Goal: Complete application form: Complete application form

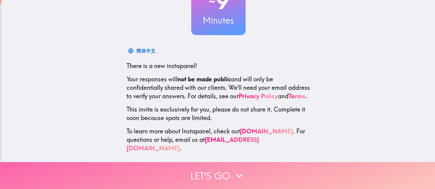
click at [186, 169] on button "Let's go" at bounding box center [217, 175] width 435 height 27
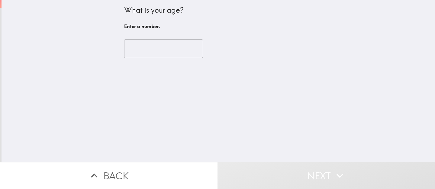
click at [175, 50] on input "number" at bounding box center [163, 48] width 79 height 19
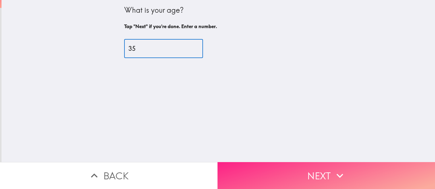
type input "35"
click at [256, 173] on button "Next" at bounding box center [327, 175] width 218 height 27
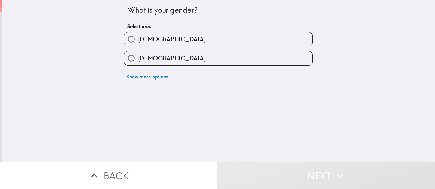
click at [179, 64] on label "[DEMOGRAPHIC_DATA]" at bounding box center [219, 58] width 188 height 14
click at [138, 64] on input "[DEMOGRAPHIC_DATA]" at bounding box center [132, 58] width 14 height 14
radio input "true"
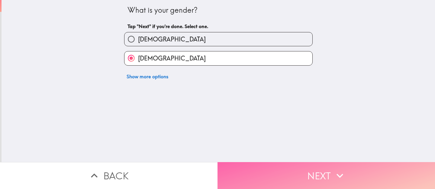
click at [239, 171] on button "Next" at bounding box center [327, 175] width 218 height 27
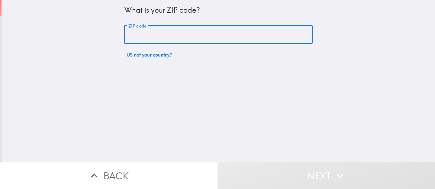
click at [190, 34] on input "ZIP code" at bounding box center [218, 34] width 189 height 19
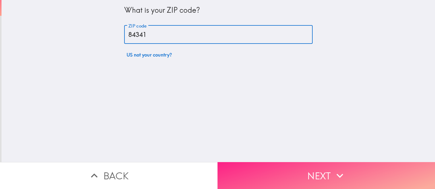
type input "84341"
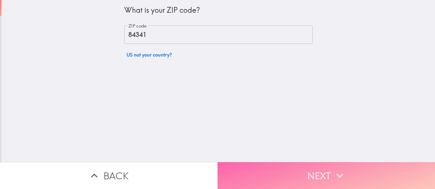
click at [252, 169] on button "Next" at bounding box center [327, 175] width 218 height 27
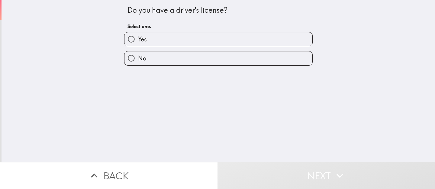
click at [180, 62] on label "No" at bounding box center [219, 58] width 188 height 14
click at [138, 62] on input "No" at bounding box center [132, 58] width 14 height 14
radio input "true"
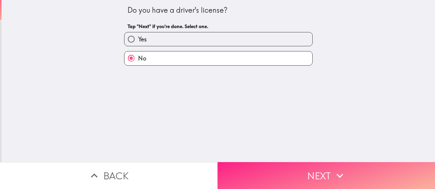
click at [244, 174] on button "Next" at bounding box center [327, 175] width 218 height 27
